Goal: Information Seeking & Learning: Learn about a topic

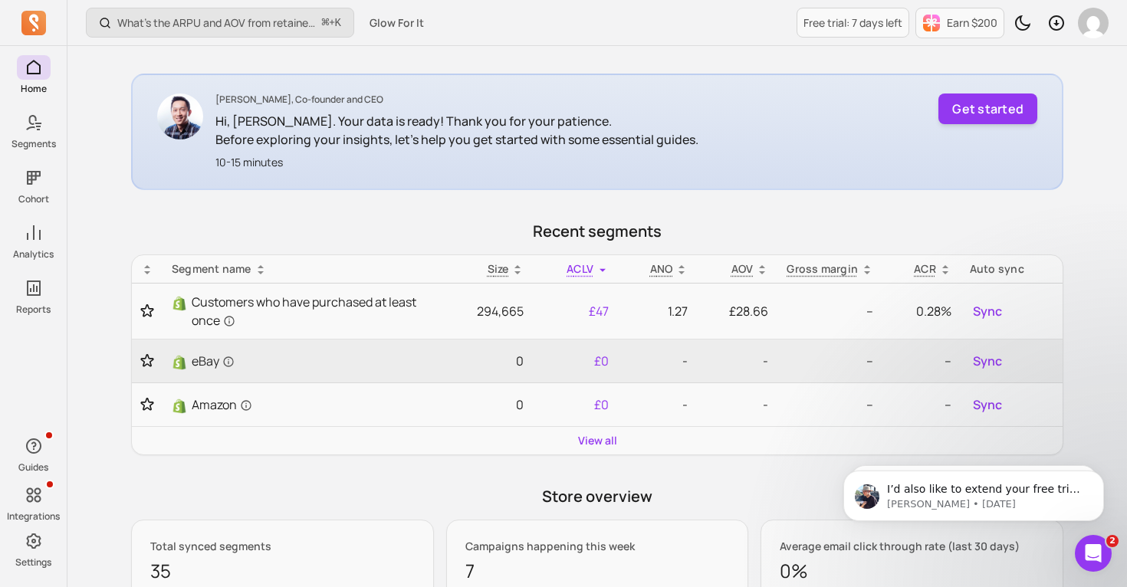
scroll to position [233, 0]
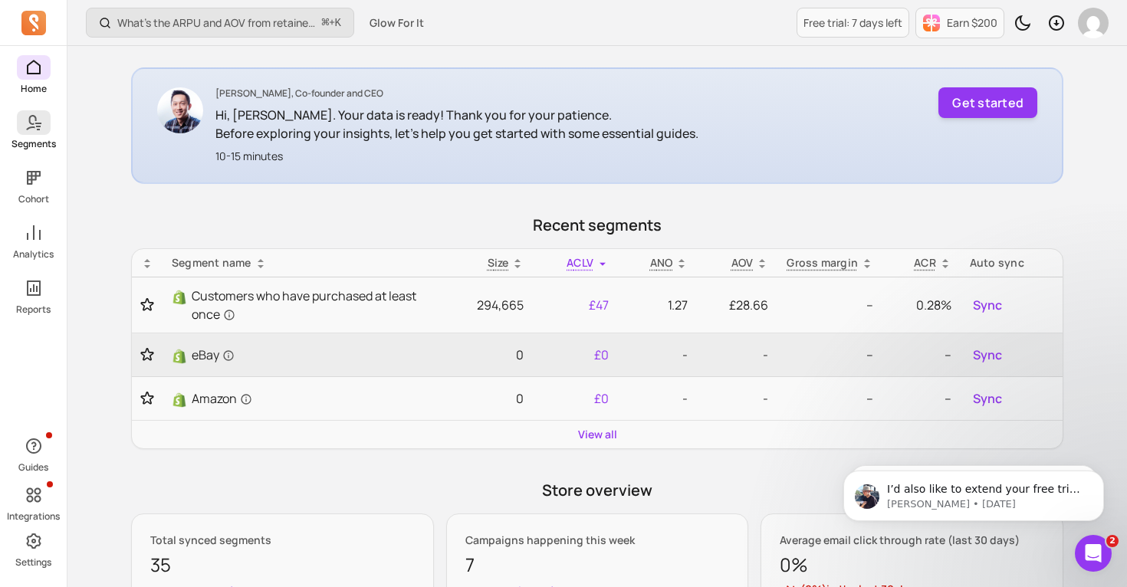
click at [47, 119] on span at bounding box center [34, 122] width 34 height 25
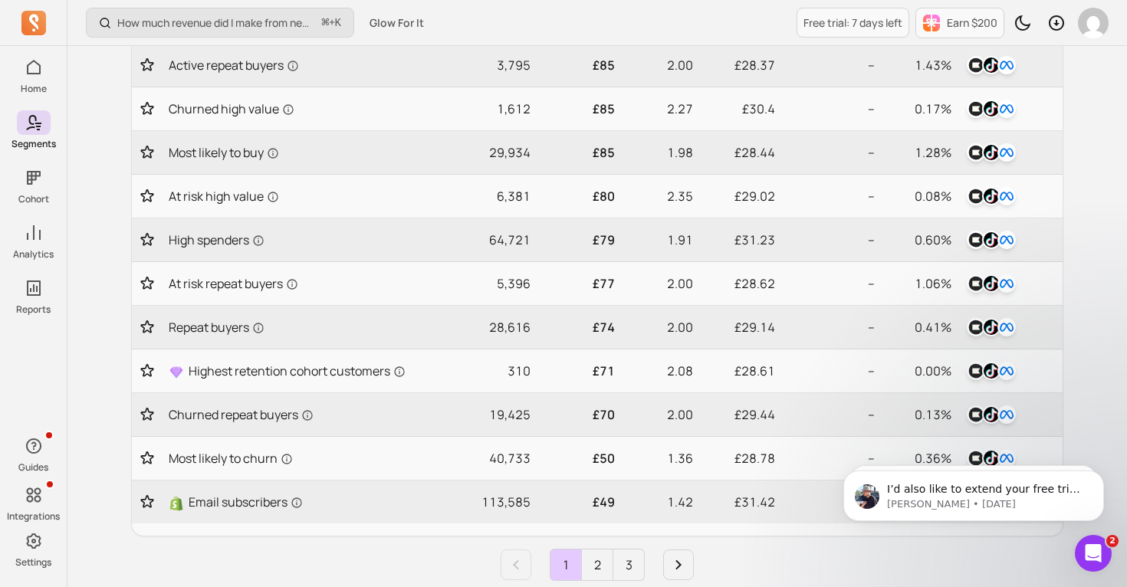
scroll to position [650, 0]
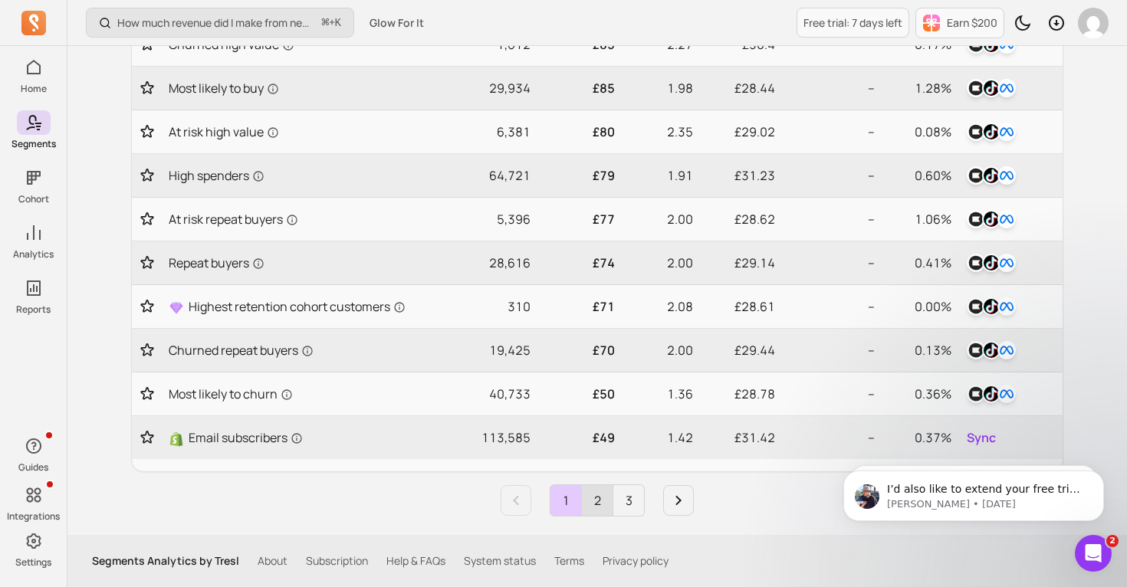
click at [587, 505] on link "2" at bounding box center [597, 500] width 31 height 31
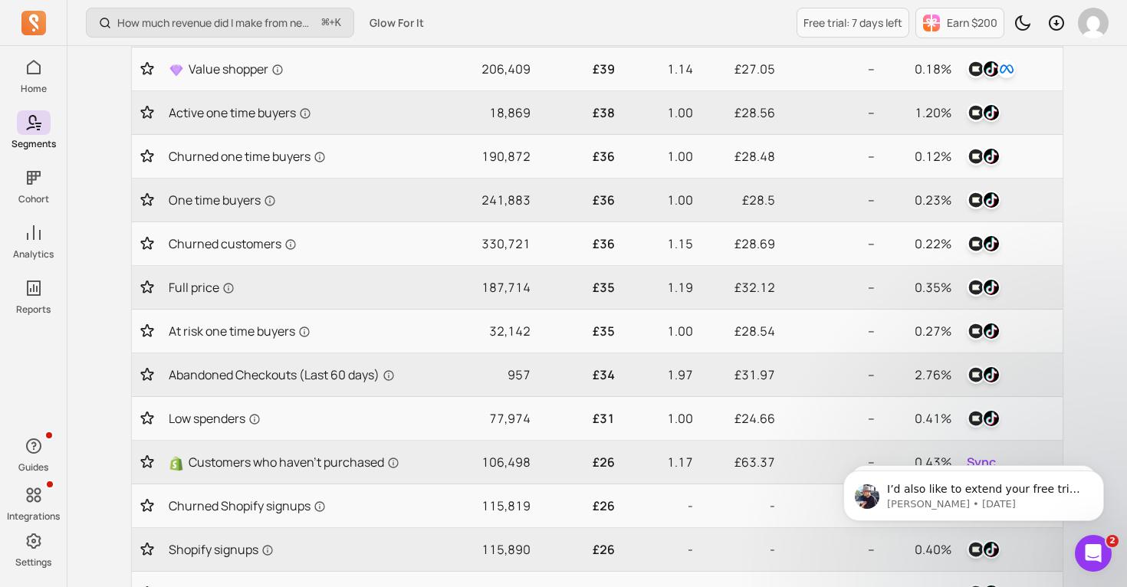
scroll to position [449, 0]
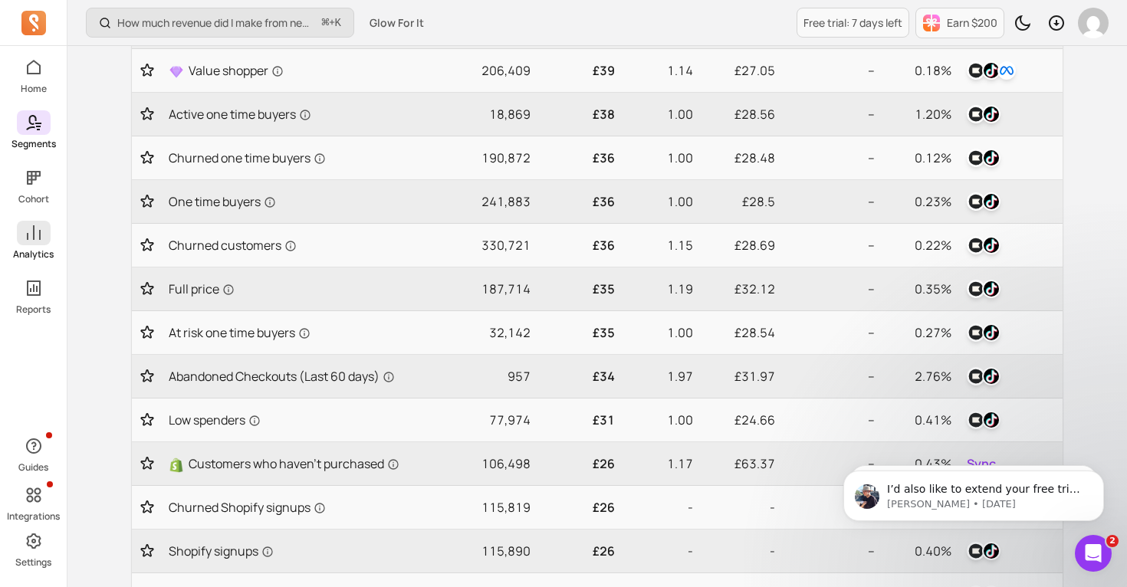
click at [48, 254] on p "Analytics" at bounding box center [33, 254] width 41 height 12
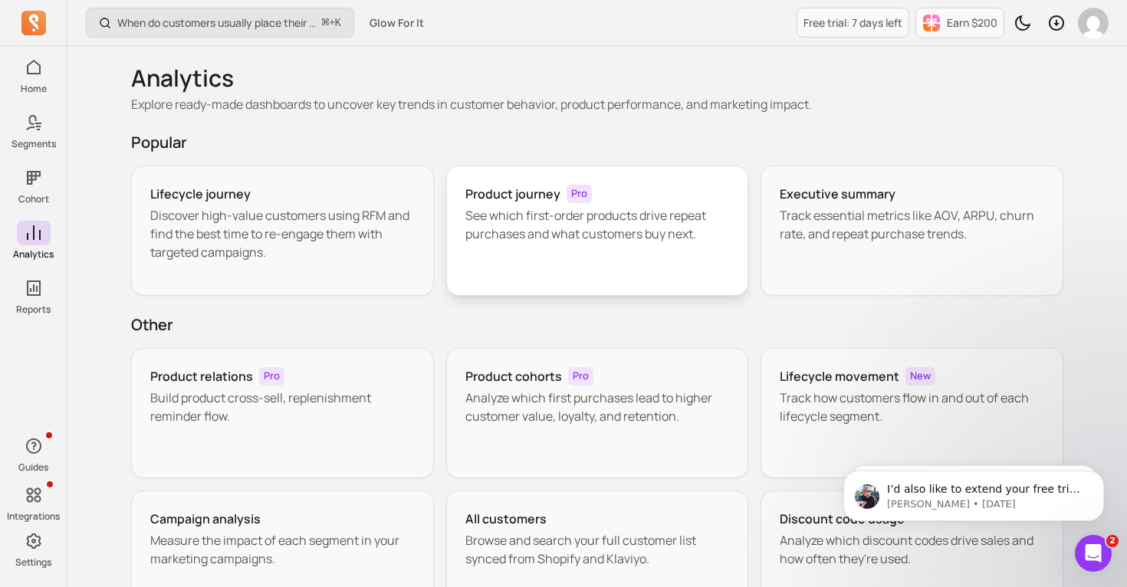
click at [520, 218] on p "See which first-order products drive repeat purchases and what customers buy ne…" at bounding box center [597, 224] width 264 height 37
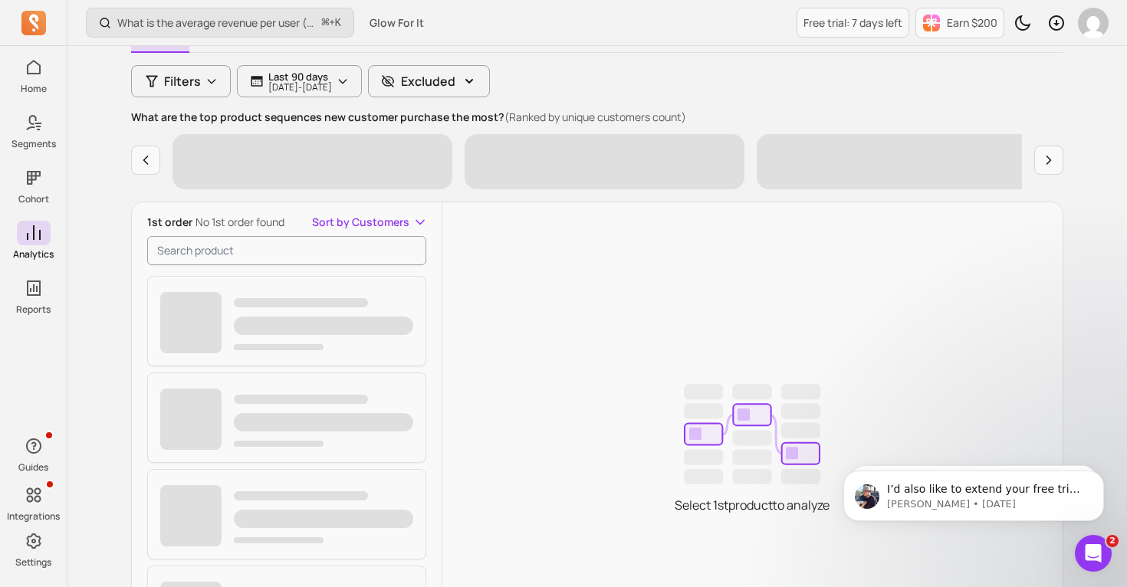
scroll to position [179, 0]
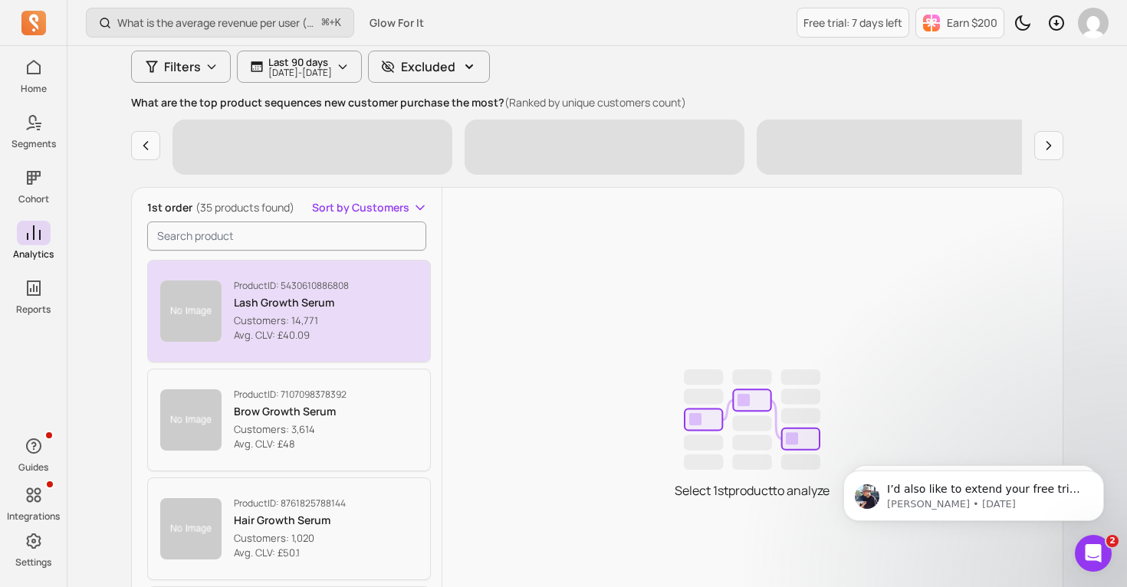
click at [353, 322] on button "Product ID: 5430610886808 Lash Growth Serum Customers: 14,771 Avg. CLV: £40.09" at bounding box center [289, 311] width 284 height 103
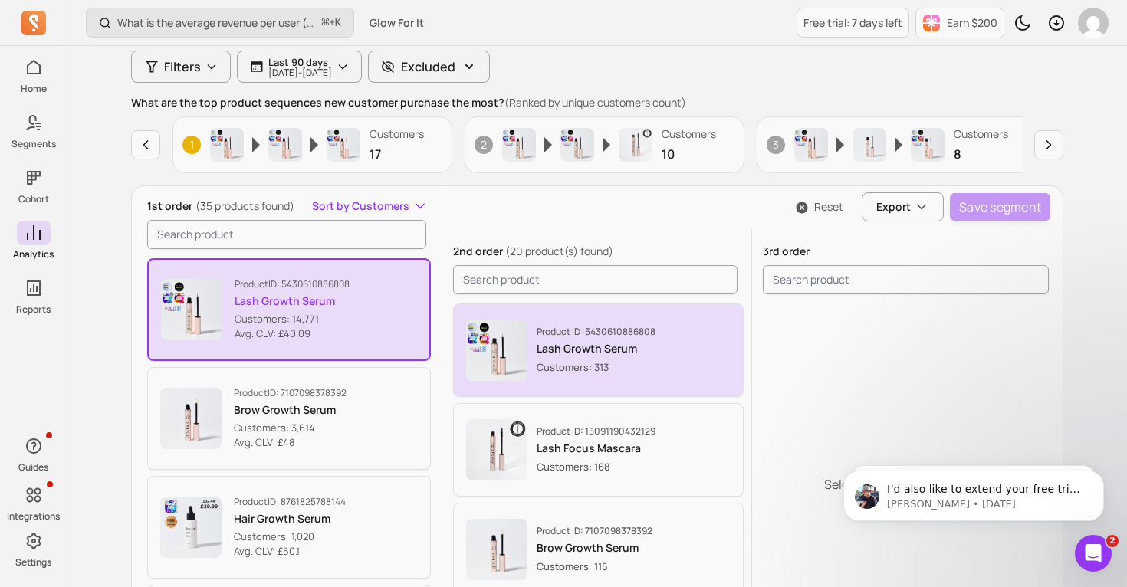
click at [580, 369] on p "Customers: 313" at bounding box center [596, 367] width 119 height 15
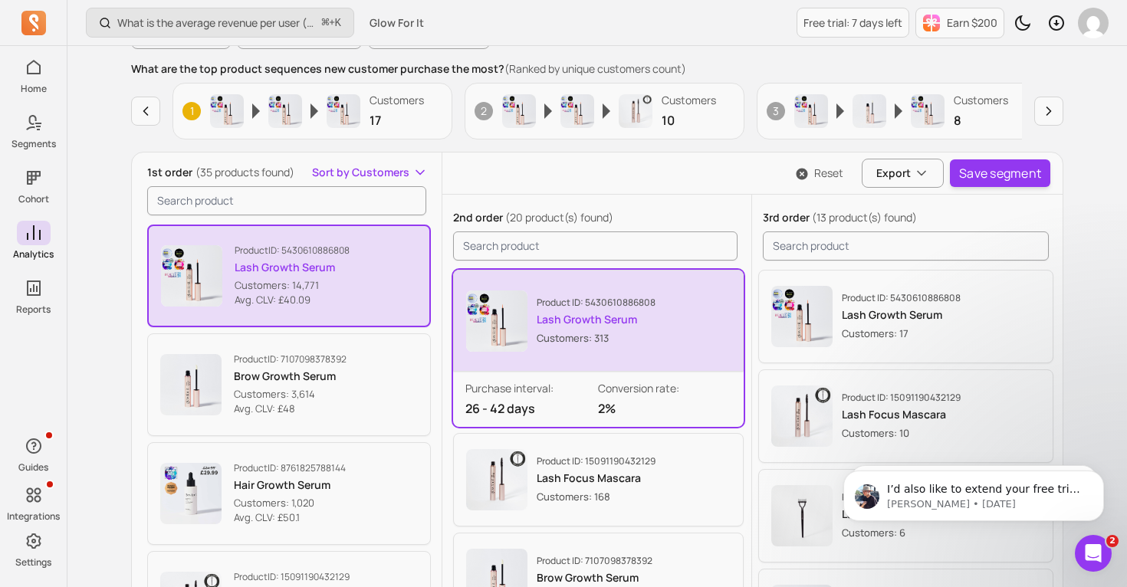
scroll to position [254, 0]
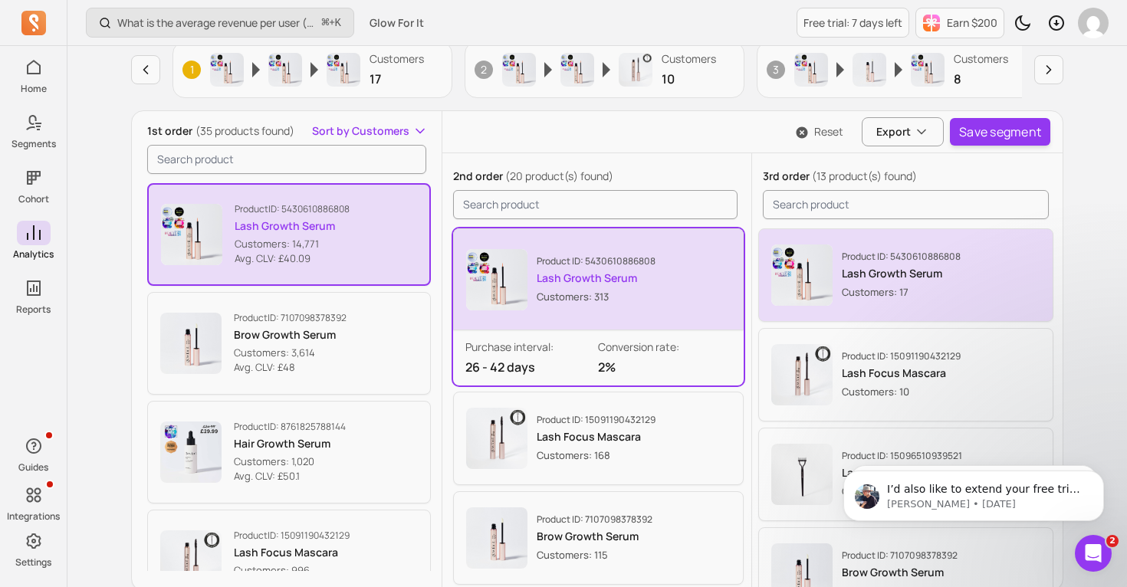
click at [888, 283] on div "Product ID: 5430610886808 Lash Growth Serum Customers: 17" at bounding box center [901, 275] width 119 height 49
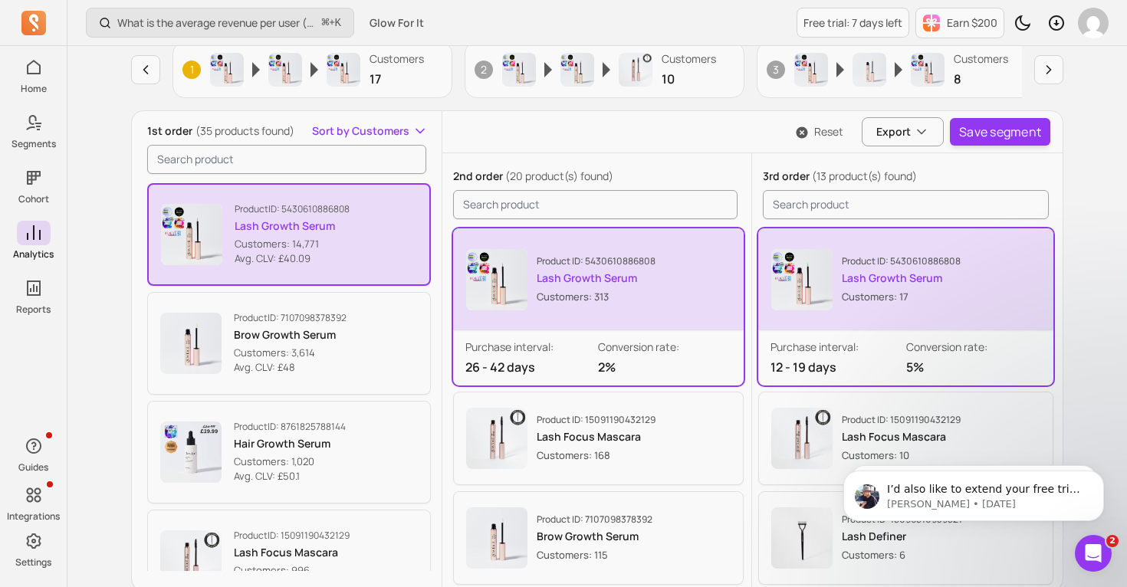
click at [319, 237] on p "Customers: 14,771" at bounding box center [292, 244] width 115 height 15
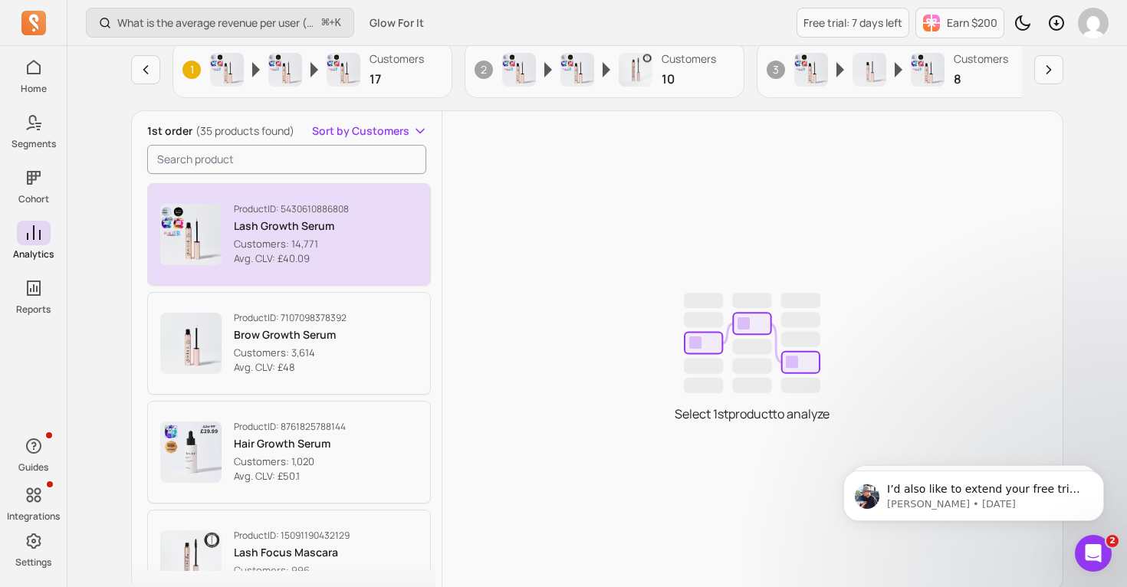
click at [372, 250] on button "Product ID: 5430610886808 Lash Growth Serum Customers: 14,771 Avg. CLV: £40.09" at bounding box center [289, 234] width 284 height 103
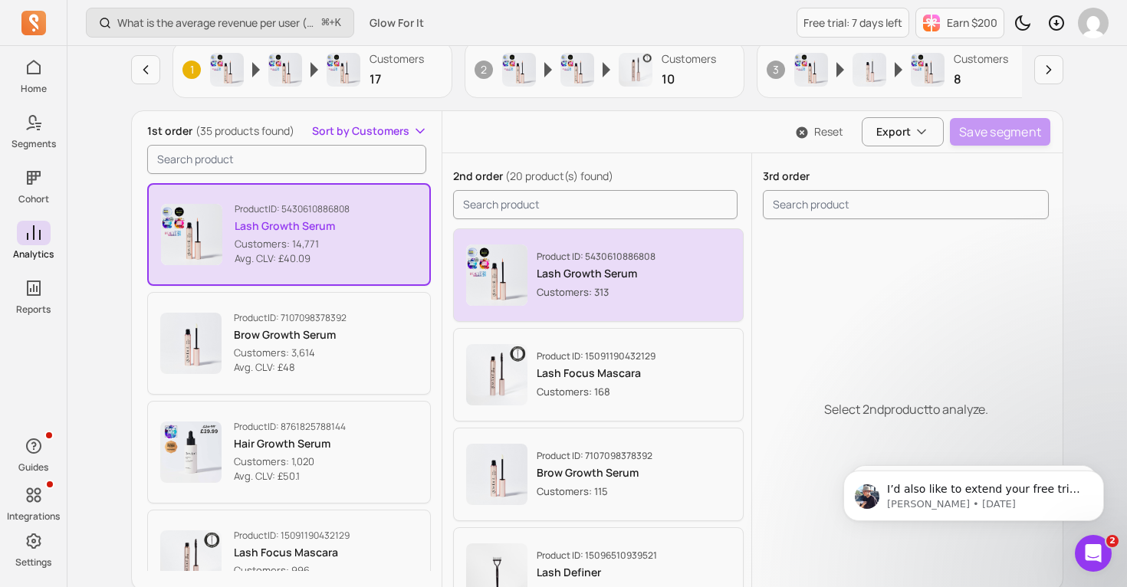
click at [605, 311] on button "Product ID: 5430610886808 Lash Growth Serum Customers: 313" at bounding box center [598, 275] width 291 height 94
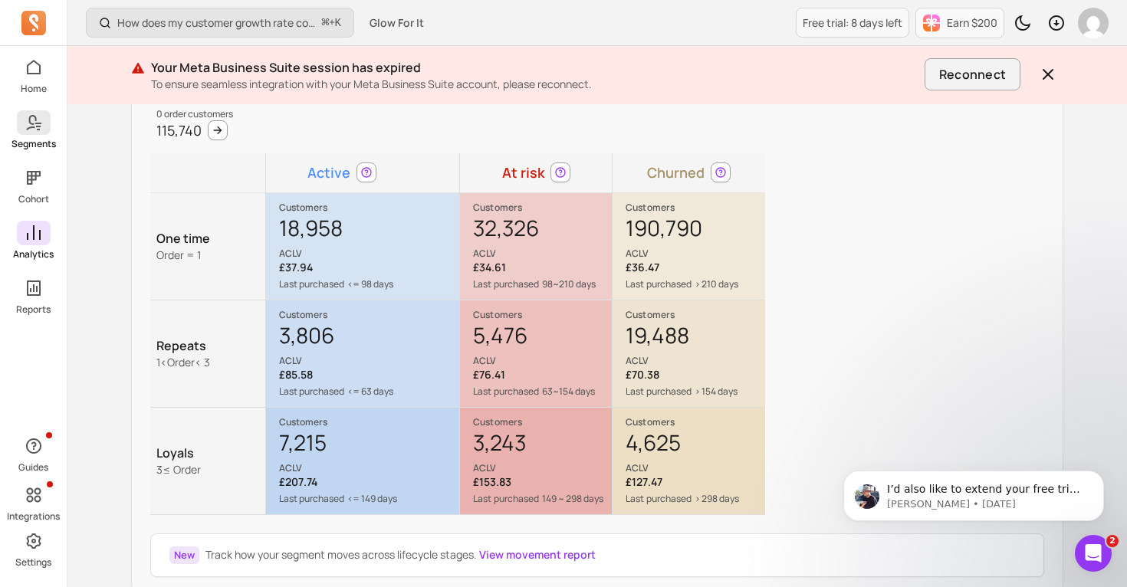
click at [35, 139] on p "Segments" at bounding box center [33, 144] width 44 height 12
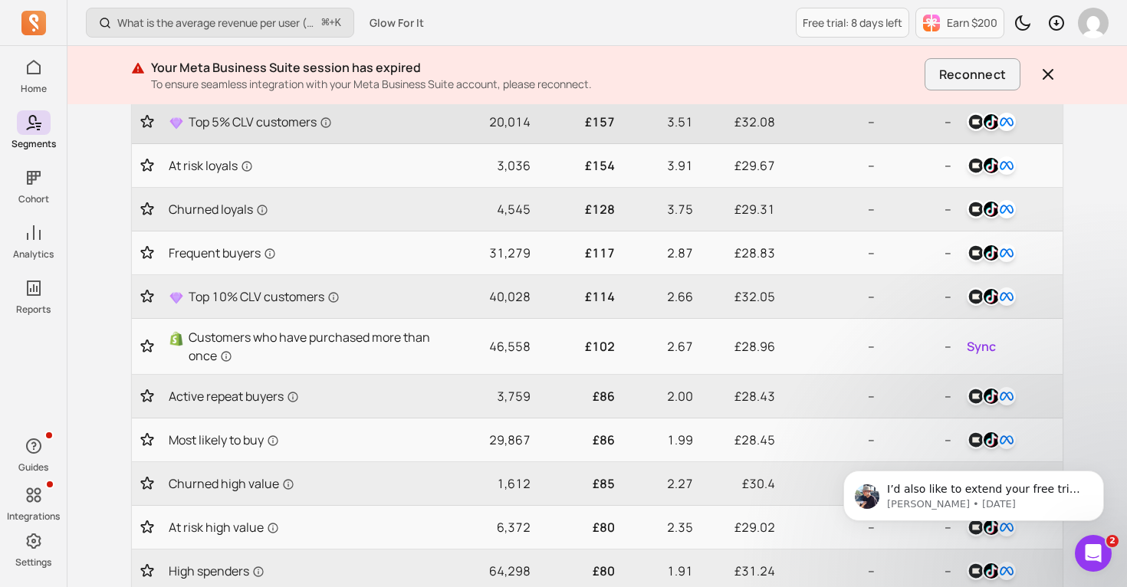
scroll to position [312, 0]
